Goal: Task Accomplishment & Management: Manage account settings

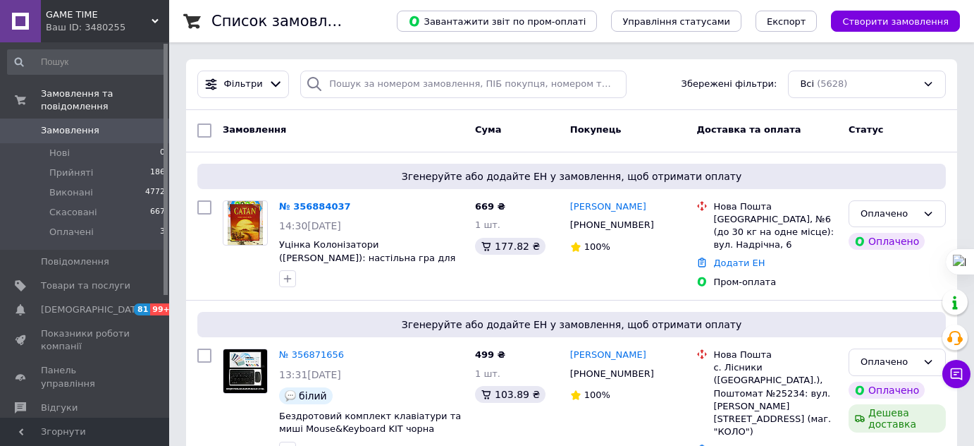
scroll to position [62, 0]
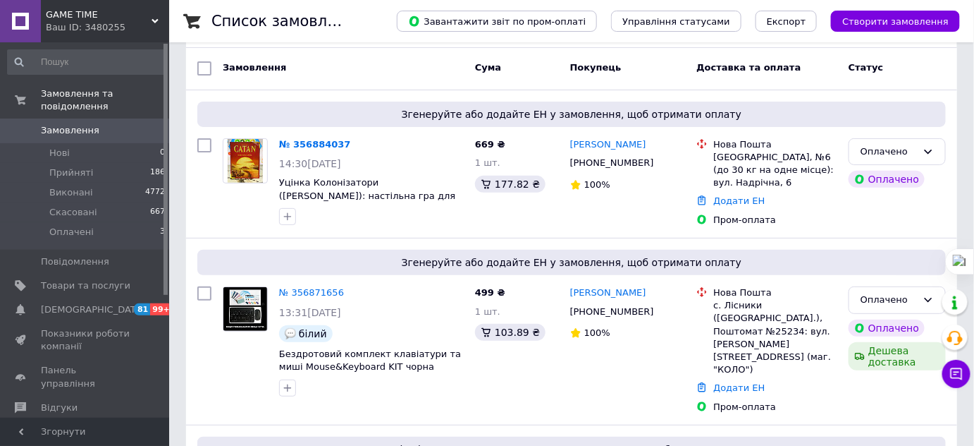
click at [80, 124] on span "Замовлення" at bounding box center [70, 130] width 59 height 13
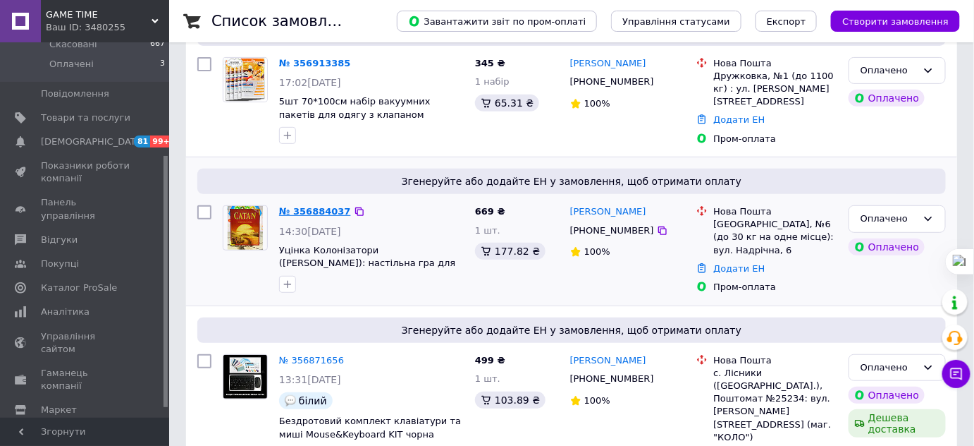
scroll to position [141, 0]
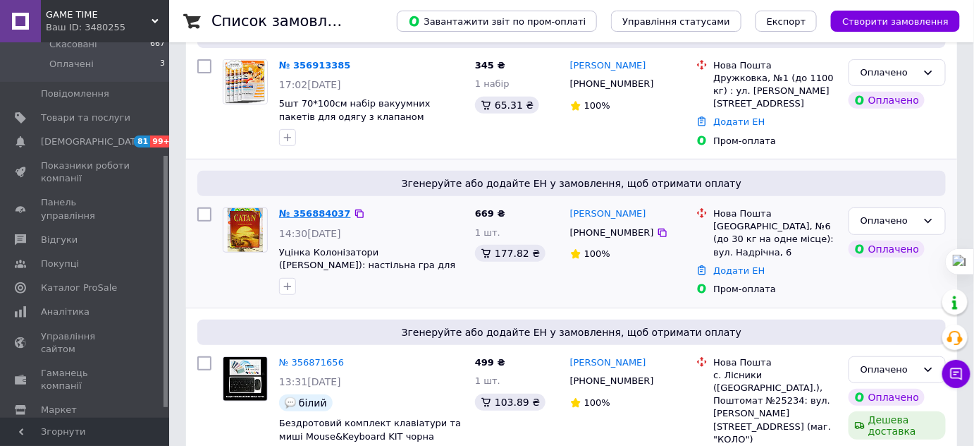
click at [305, 208] on link "№ 356884037" at bounding box center [315, 213] width 72 height 11
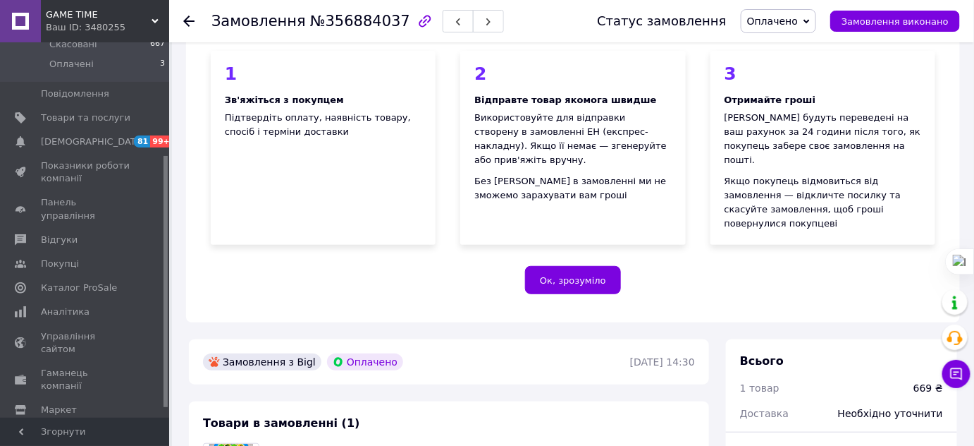
click at [785, 25] on span "Оплачено" at bounding box center [772, 21] width 51 height 11
click at [785, 44] on li "Прийнято" at bounding box center [779, 49] width 74 height 21
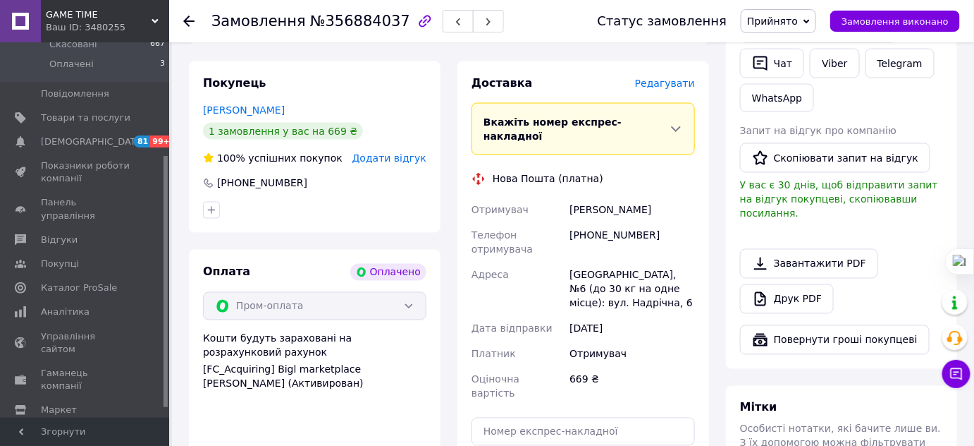
scroll to position [741, 0]
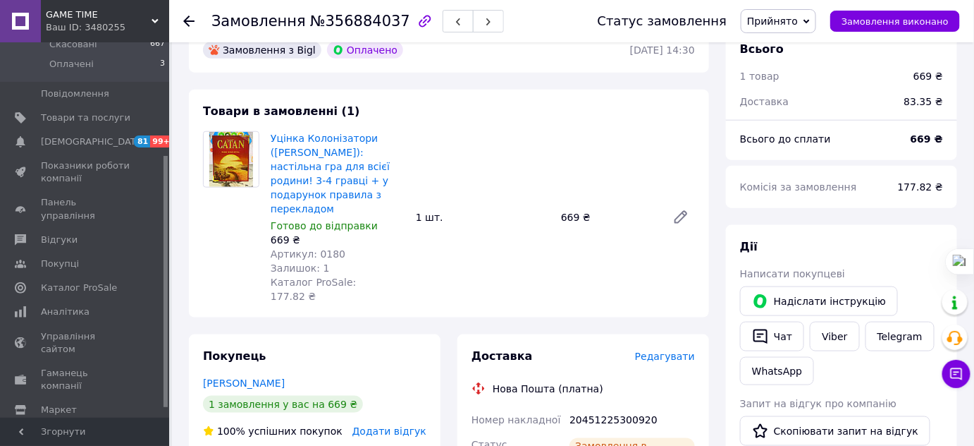
scroll to position [429, 0]
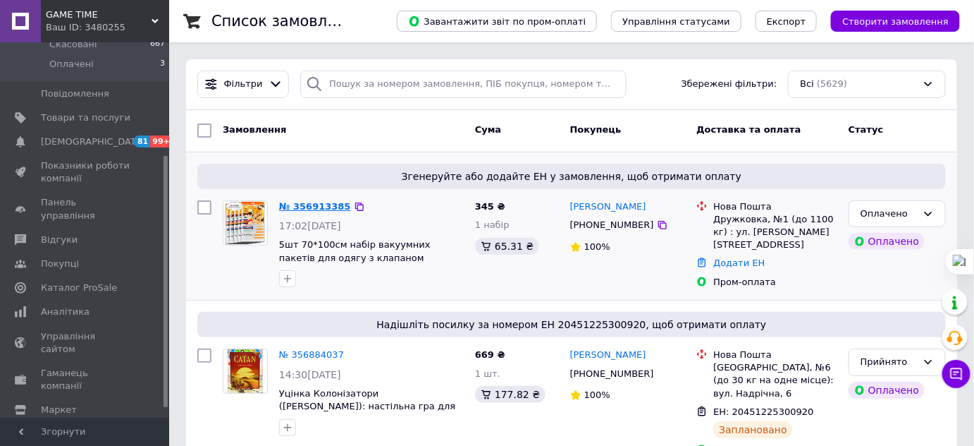
click at [330, 209] on link "№ 356913385" at bounding box center [315, 206] width 72 height 11
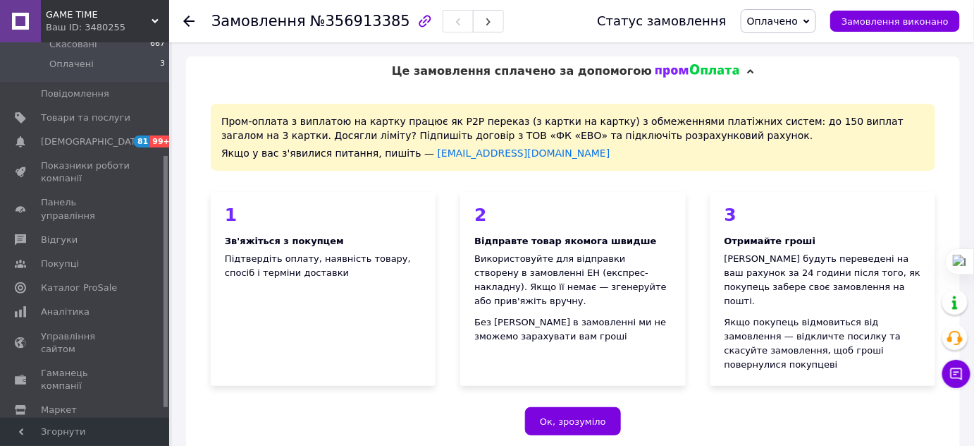
click at [798, 25] on span "Оплачено" at bounding box center [772, 21] width 51 height 11
click at [799, 40] on li "Прийнято" at bounding box center [779, 49] width 74 height 21
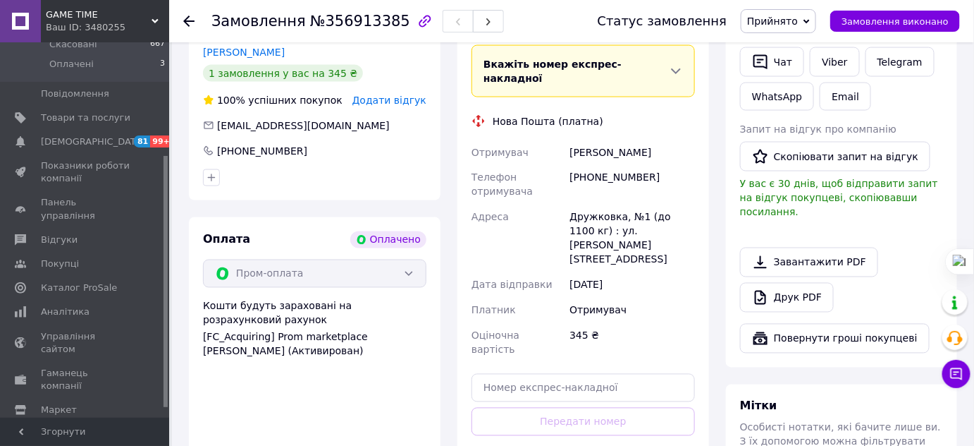
scroll to position [728, 0]
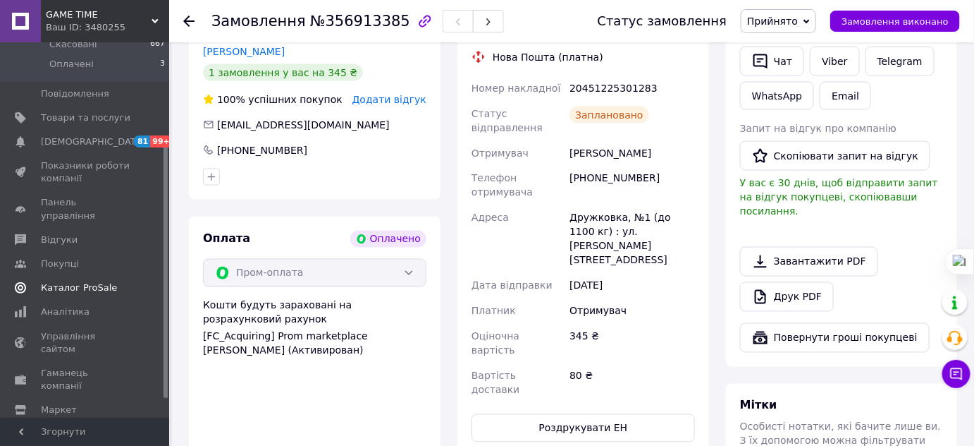
scroll to position [0, 0]
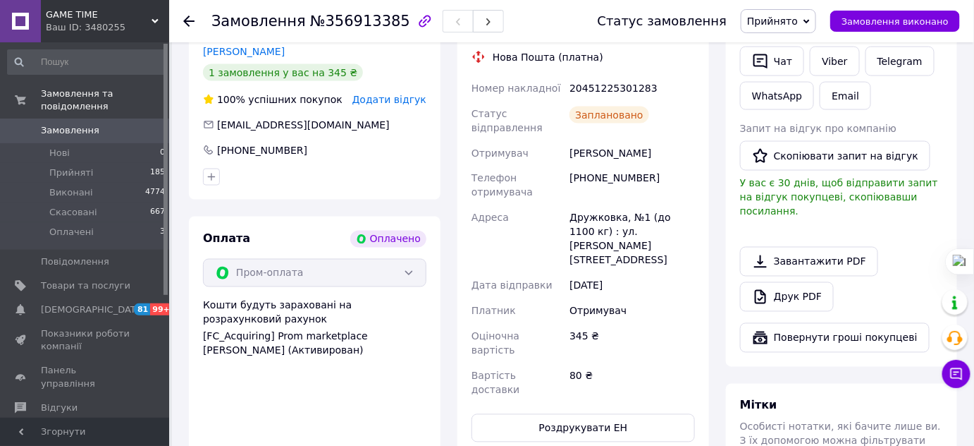
click at [94, 124] on span "Замовлення" at bounding box center [86, 130] width 90 height 13
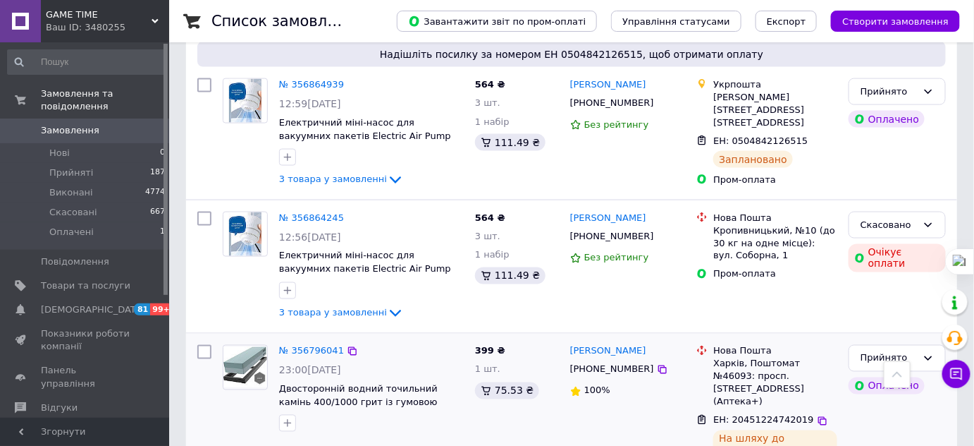
scroll to position [654, 0]
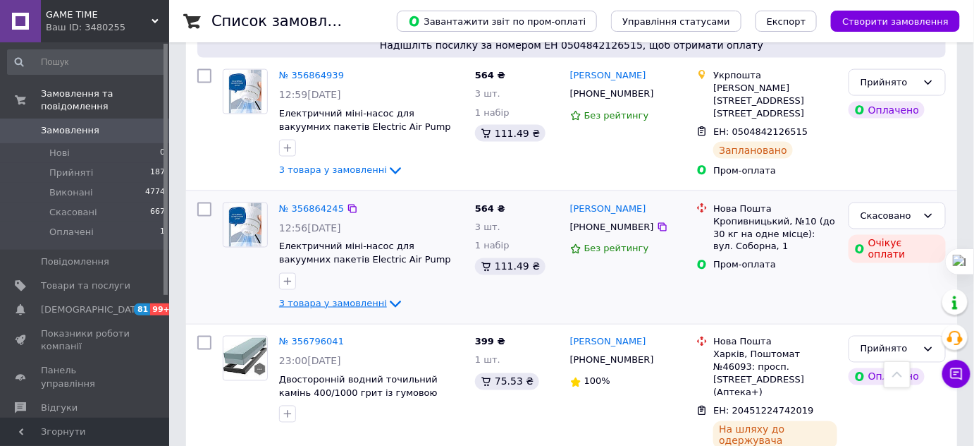
click at [372, 298] on span "3 товара у замовленні" at bounding box center [333, 303] width 108 height 11
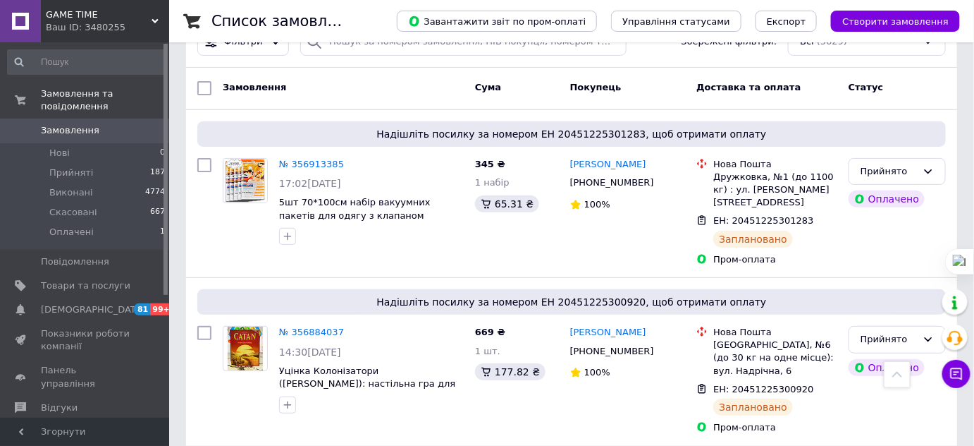
scroll to position [0, 0]
